Goal: Task Accomplishment & Management: Manage account settings

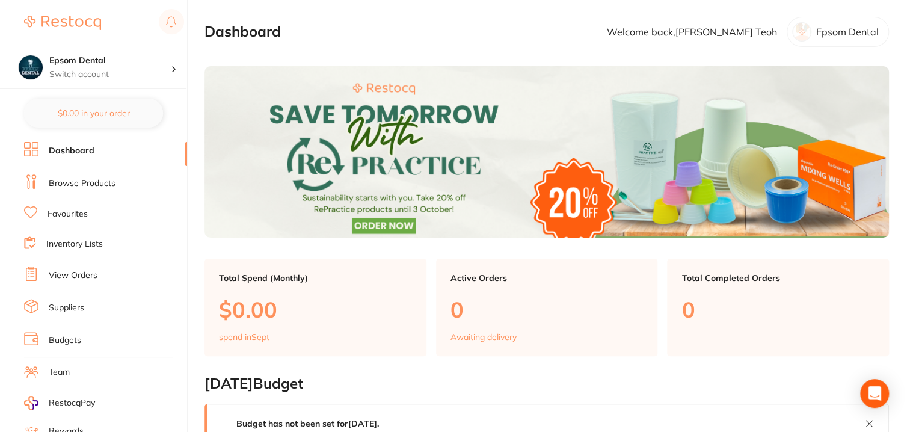
click at [78, 303] on link "Suppliers" at bounding box center [66, 308] width 35 height 12
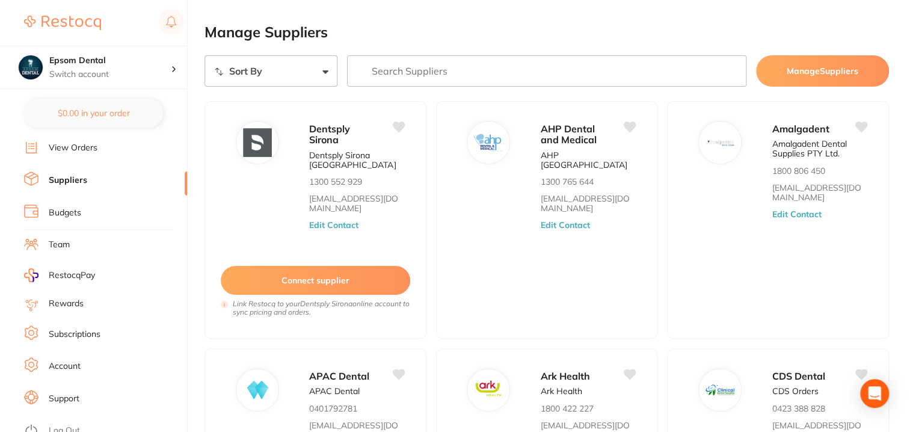
scroll to position [301, 0]
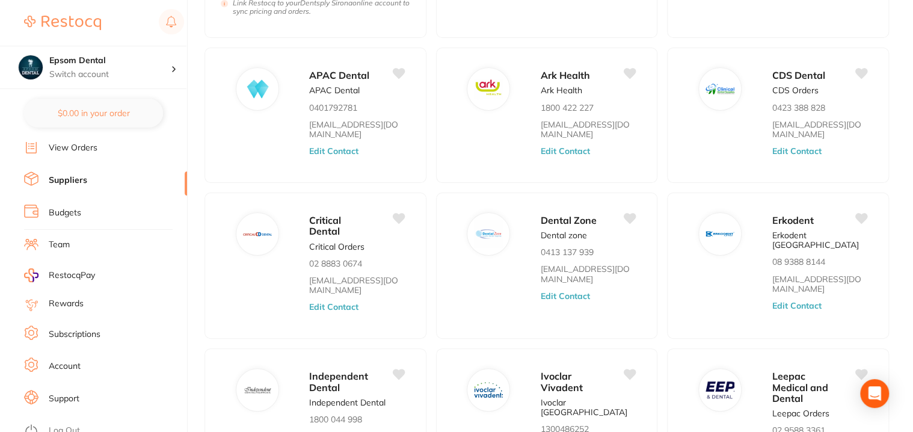
click at [71, 425] on link "Log Out" at bounding box center [64, 431] width 31 height 12
